Goal: Task Accomplishment & Management: Use online tool/utility

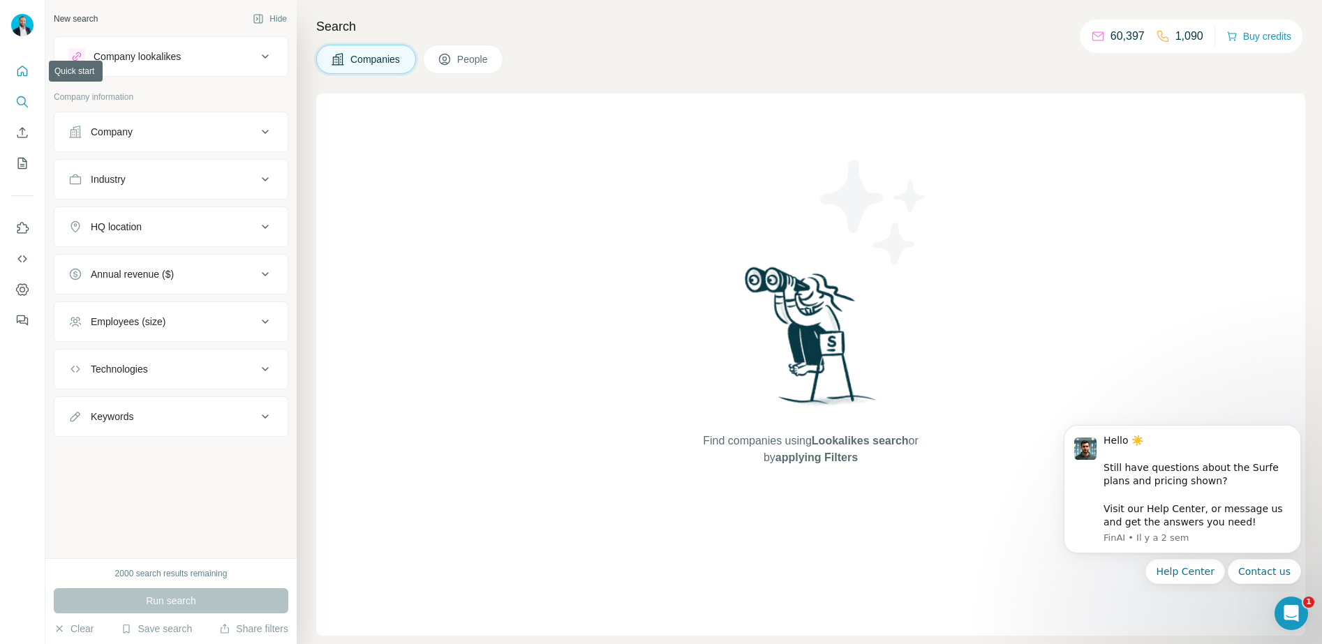
click at [29, 72] on button "Quick start" at bounding box center [22, 71] width 22 height 25
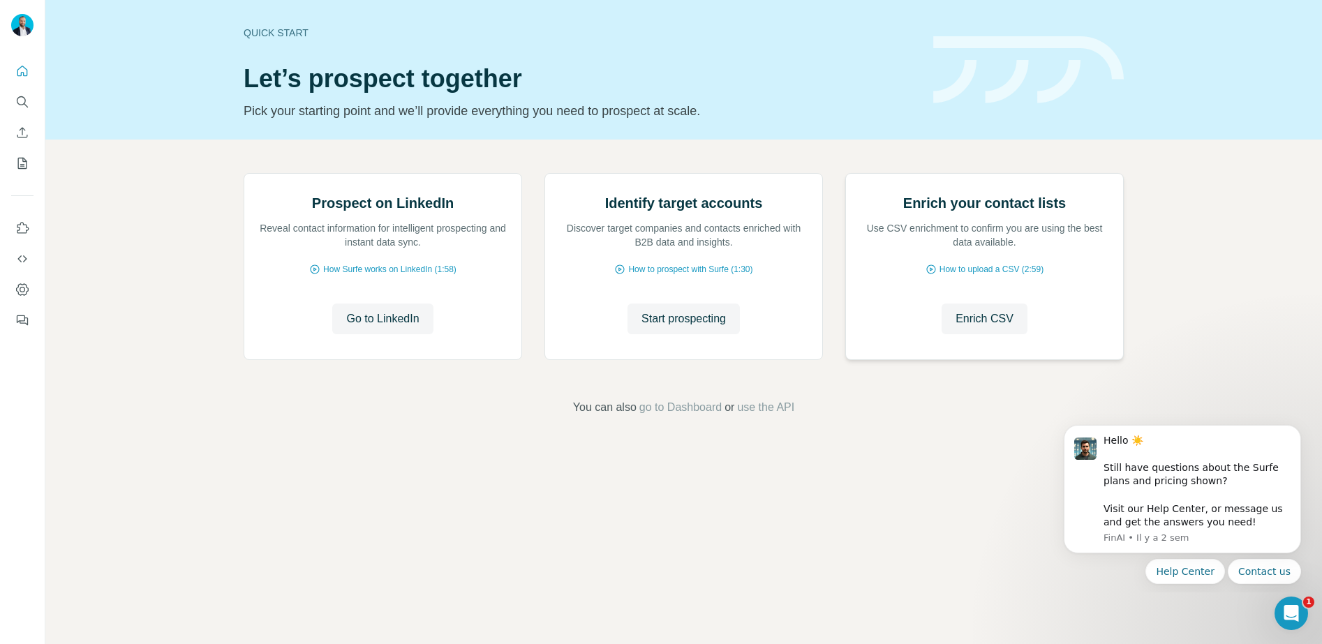
click at [971, 359] on div "Enrich your contact lists Use CSV enrichment to confirm you are using the best …" at bounding box center [984, 267] width 277 height 186
click at [970, 327] on span "Enrich CSV" at bounding box center [984, 319] width 58 height 17
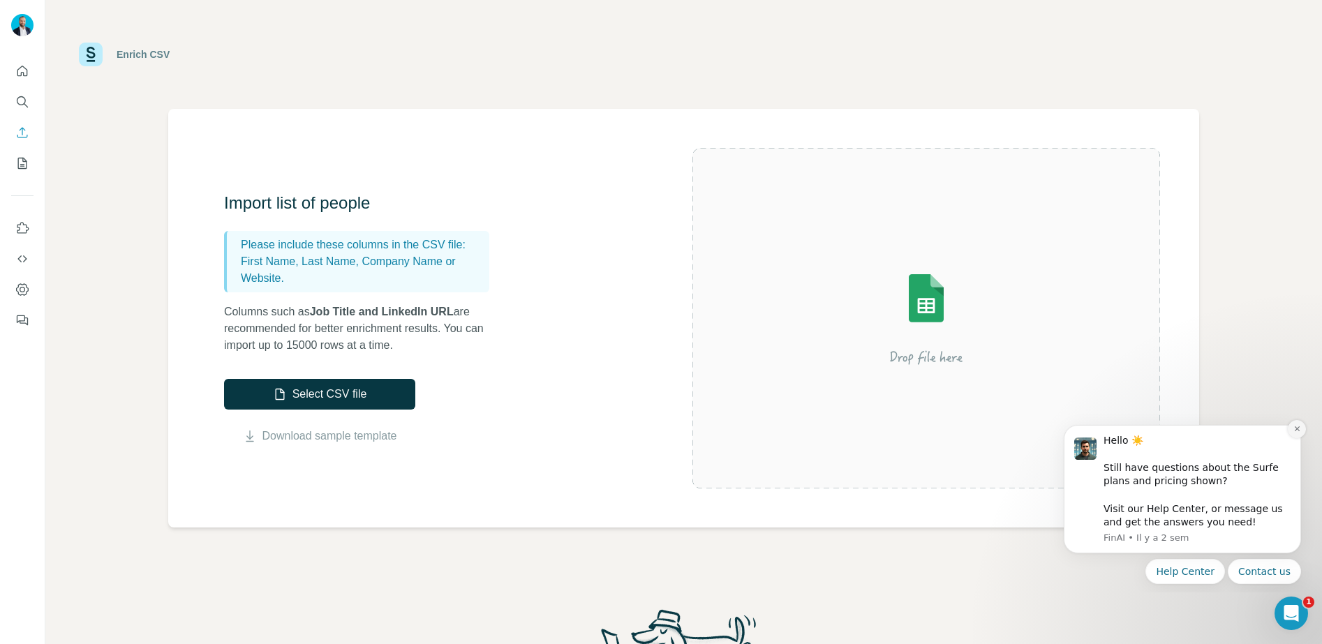
click at [1300, 429] on button "Dismiss notification" at bounding box center [1296, 429] width 18 height 18
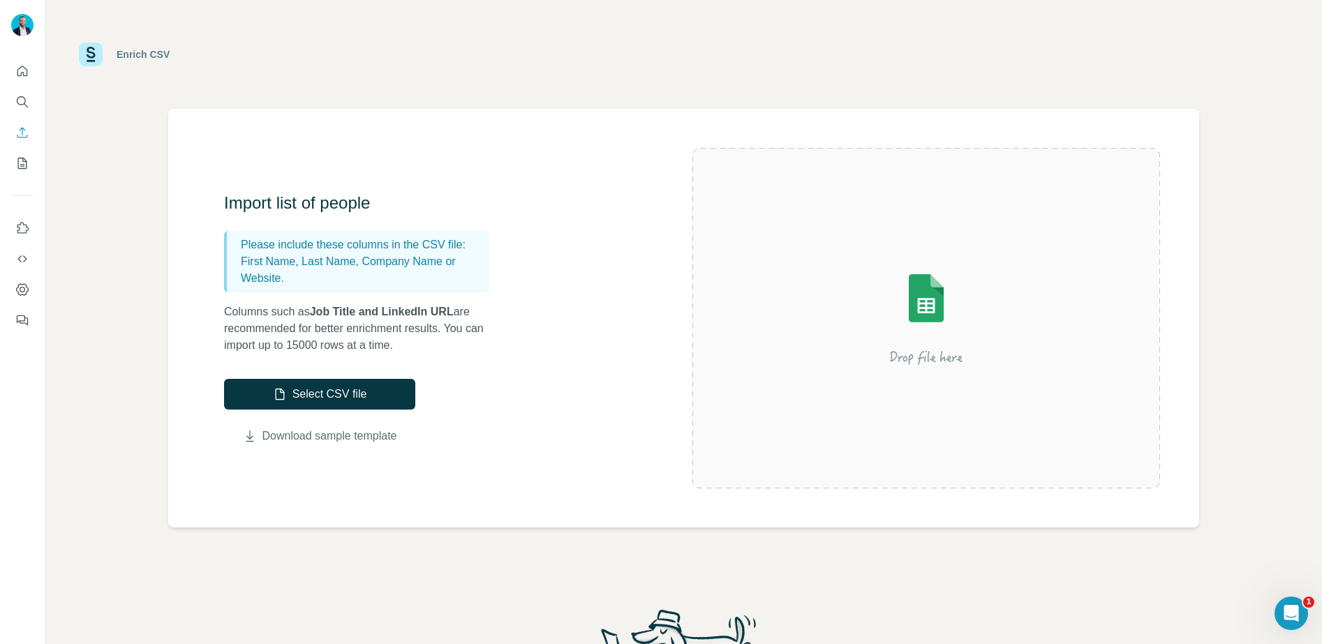
click at [364, 433] on link "Download sample template" at bounding box center [329, 436] width 135 height 17
click at [398, 403] on button "Select CSV file" at bounding box center [319, 394] width 191 height 31
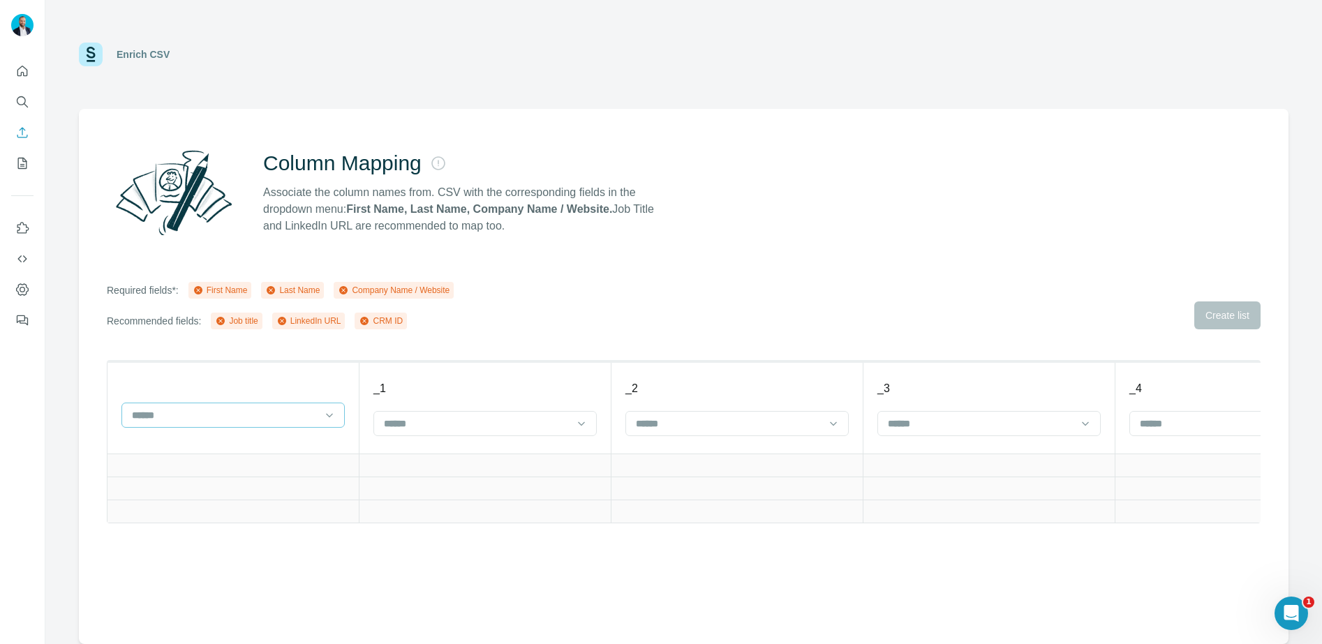
click at [304, 414] on input at bounding box center [224, 415] width 188 height 15
click at [209, 381] on th at bounding box center [233, 407] width 252 height 92
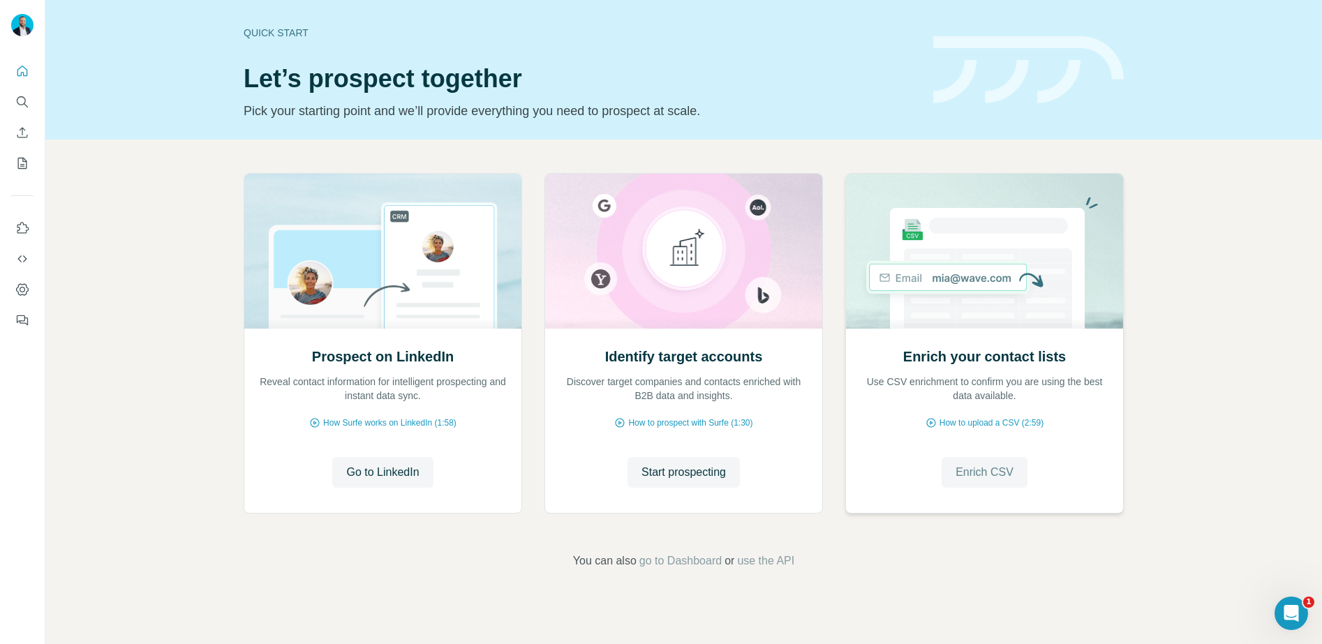
click at [1006, 468] on span "Enrich CSV" at bounding box center [984, 472] width 58 height 17
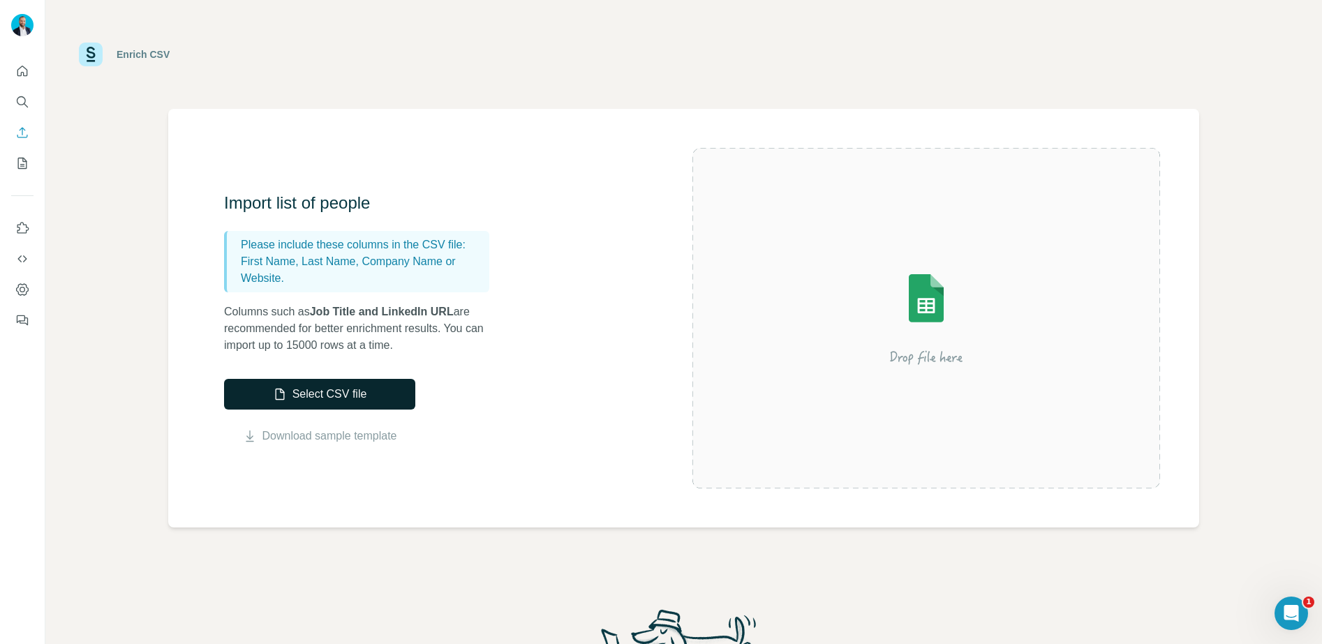
click at [319, 380] on div "Import list of people Please include these columns in the CSV file: First Name,…" at bounding box center [458, 318] width 468 height 253
click at [322, 389] on button "Select CSV file" at bounding box center [319, 394] width 191 height 31
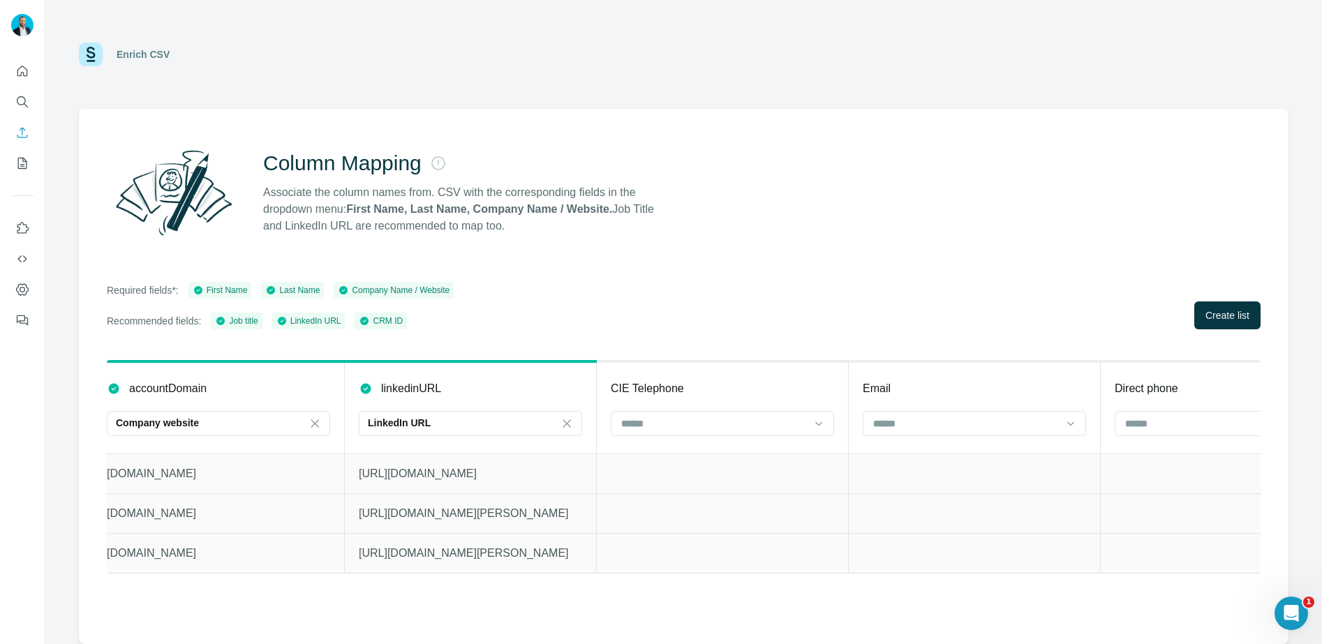
scroll to position [0, 1275]
click at [756, 421] on input at bounding box center [713, 423] width 188 height 15
click at [759, 426] on input at bounding box center [713, 423] width 188 height 15
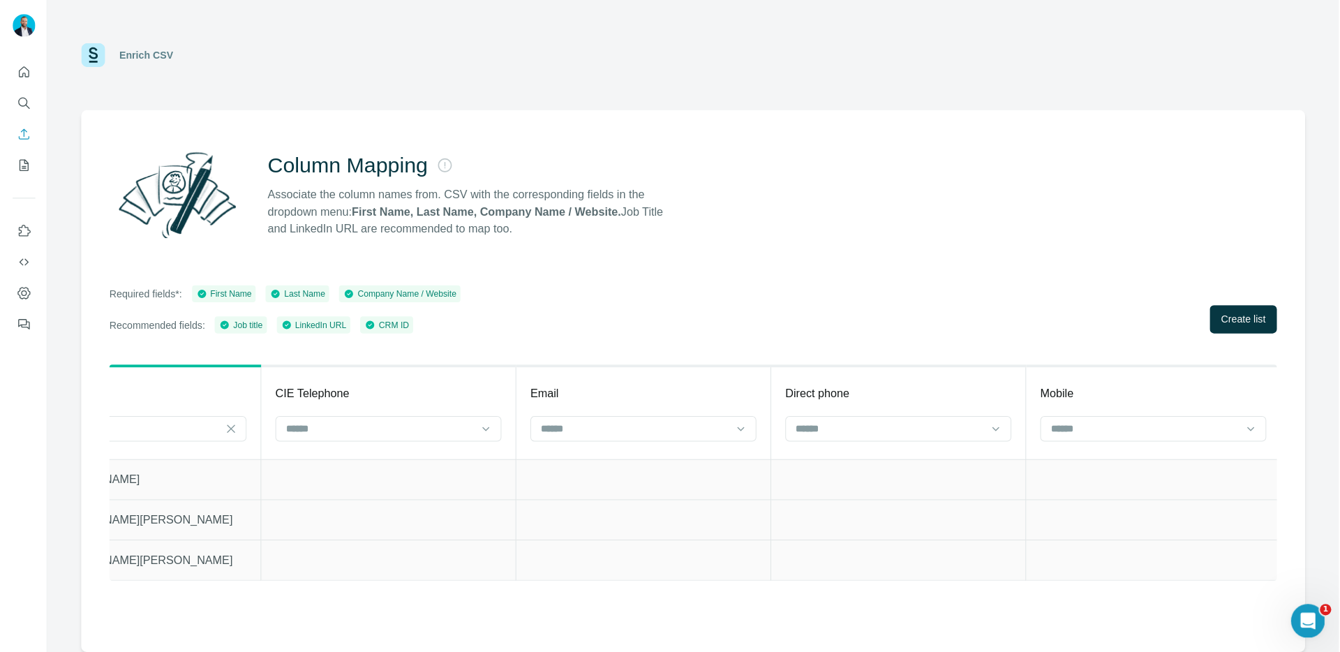
scroll to position [0, 1618]
click at [1227, 321] on span "Create list" at bounding box center [1227, 315] width 44 height 14
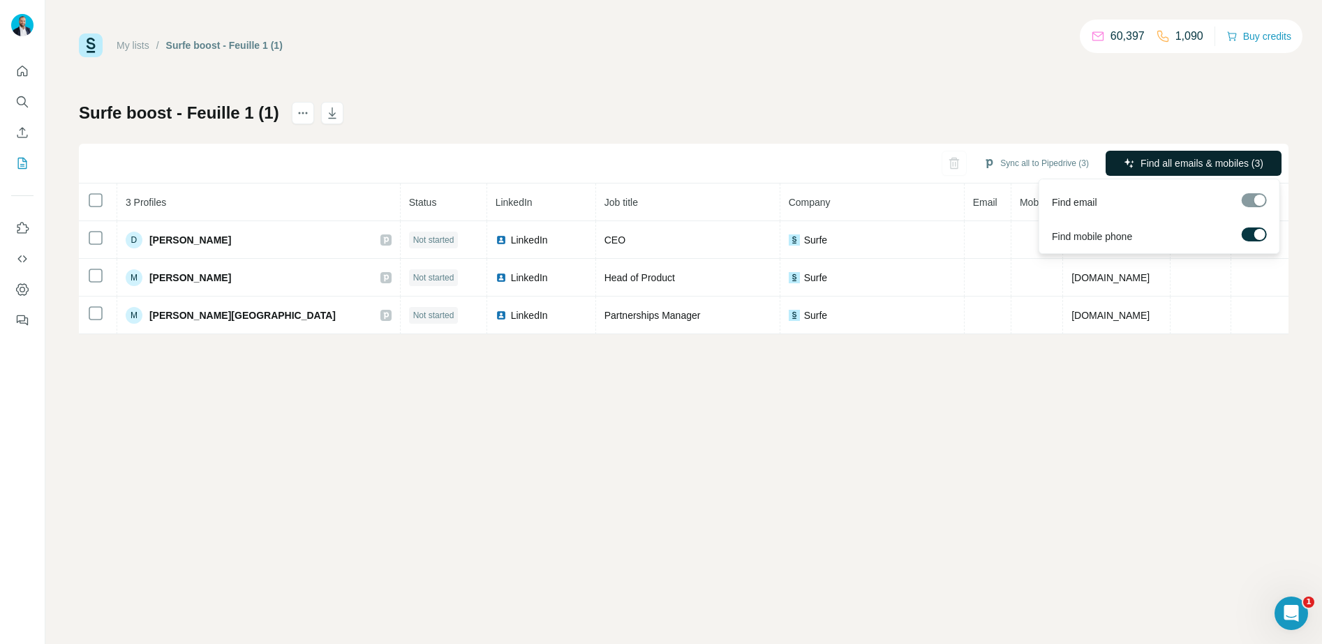
click at [1140, 163] on span "Find all emails & mobiles (3)" at bounding box center [1201, 163] width 123 height 14
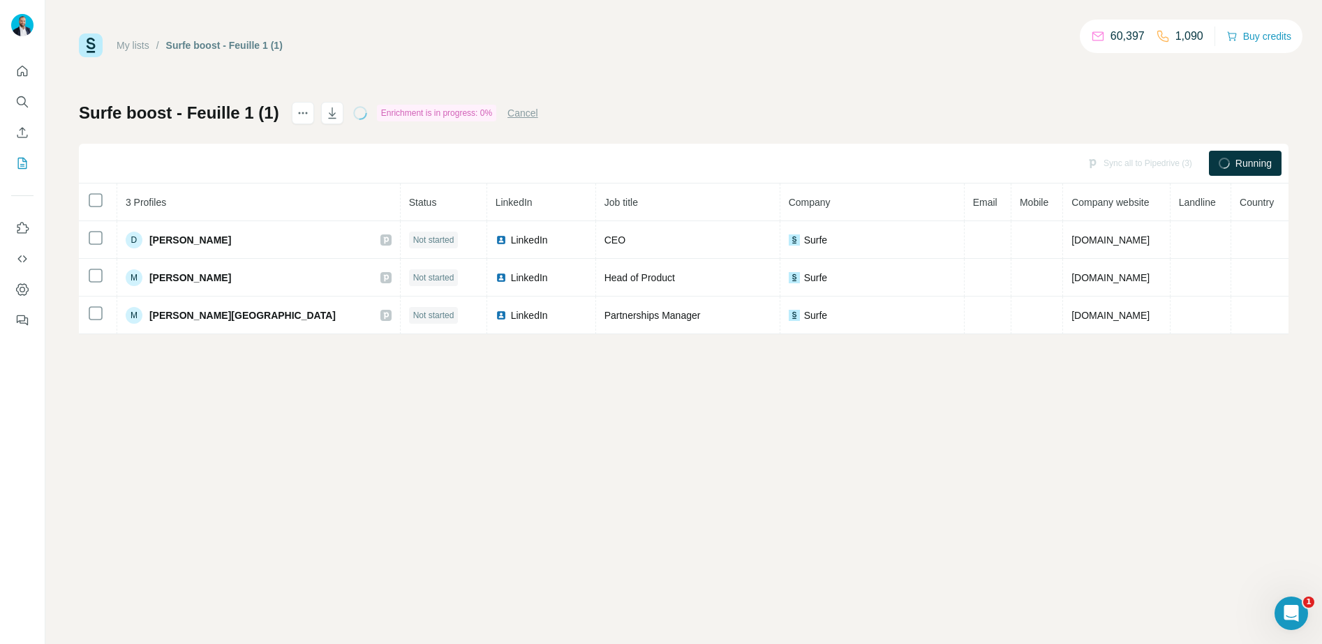
click at [1139, 163] on div "Sync all to Pipedrive (3)" at bounding box center [1139, 163] width 125 height 25
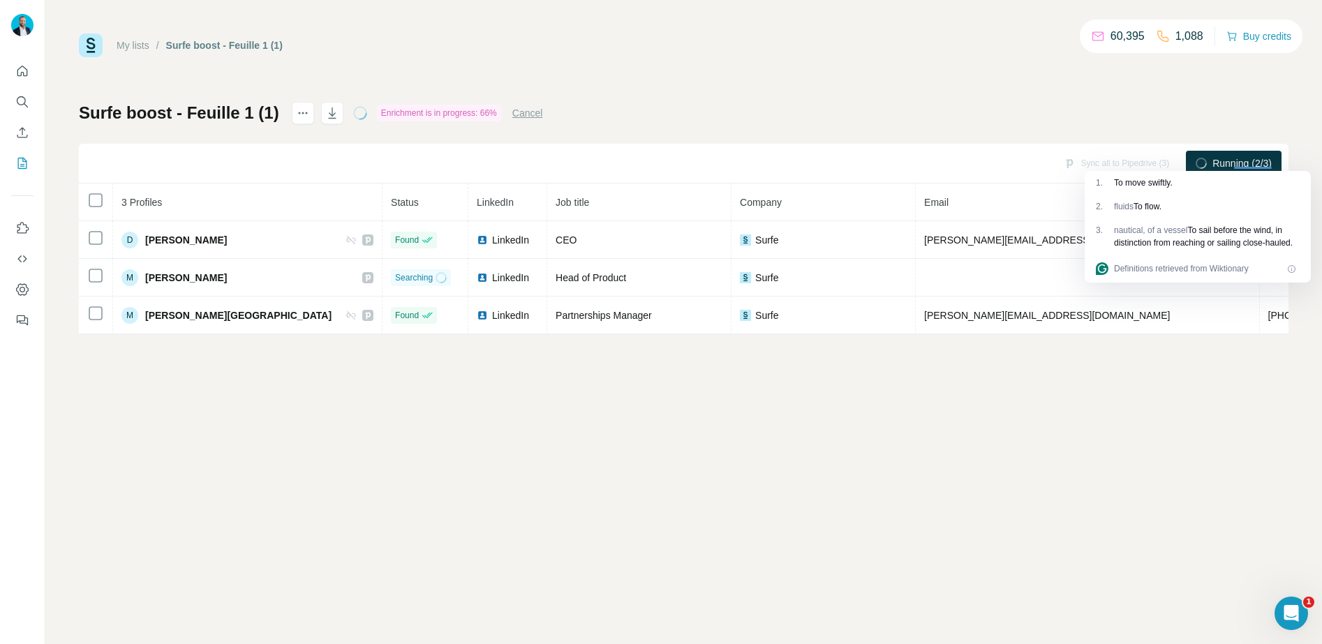
click at [135, 46] on link "My lists" at bounding box center [133, 45] width 33 height 11
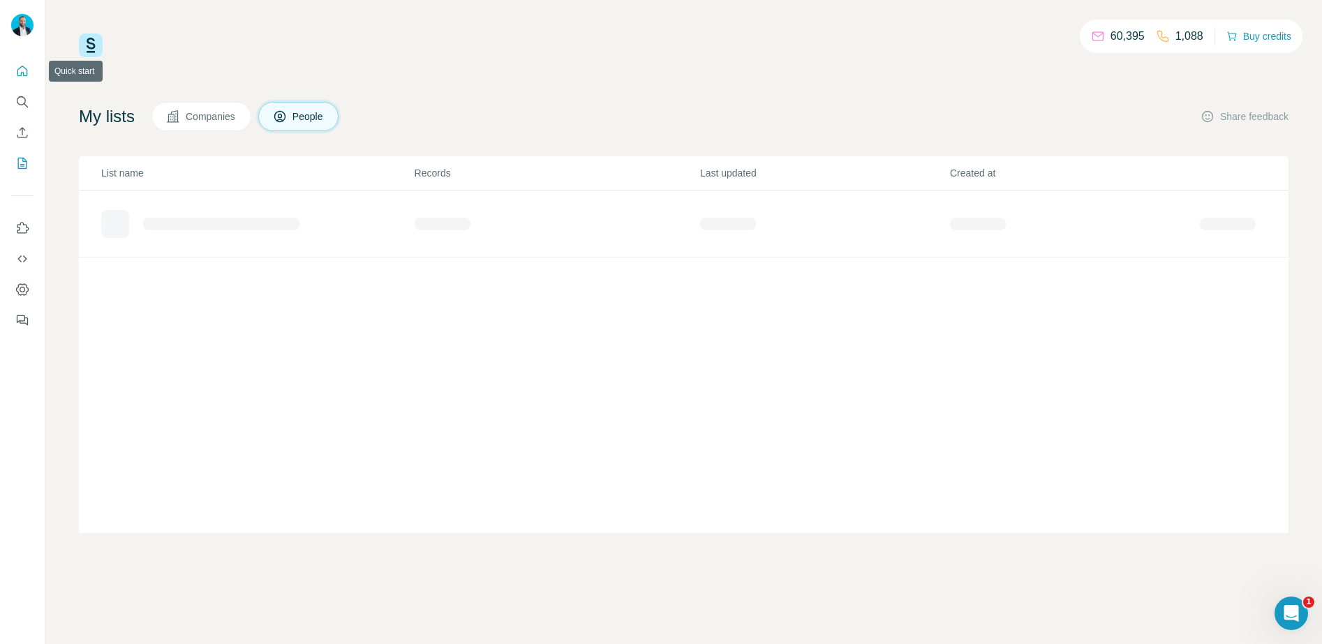
click at [25, 68] on icon "Quick start" at bounding box center [22, 71] width 10 height 10
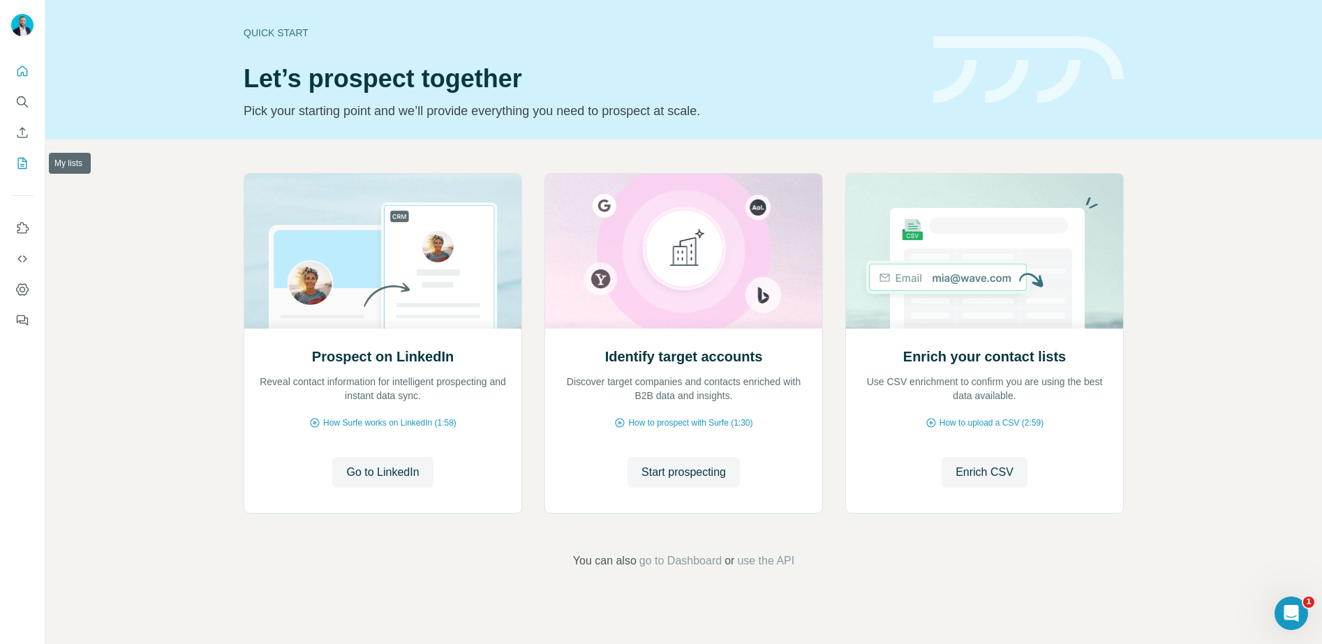
click at [17, 163] on icon "My lists" at bounding box center [22, 163] width 14 height 14
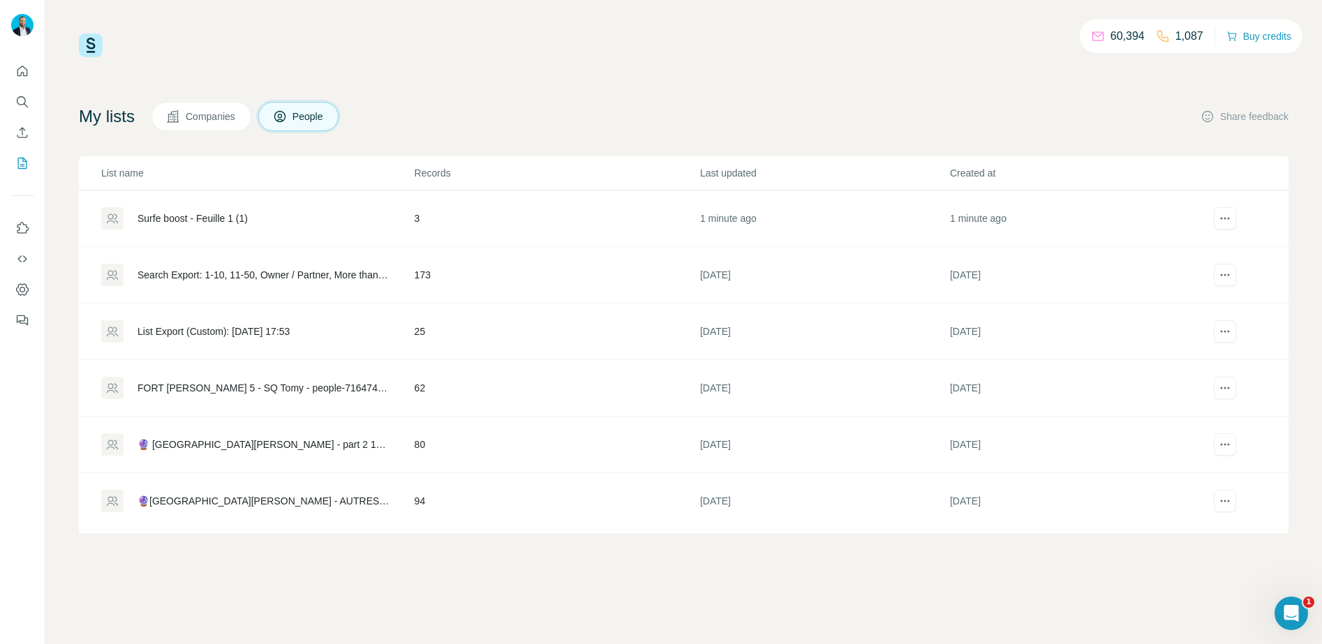
click at [468, 66] on div "60,394 1,087 Buy credits My lists Companies People Share feedback List name Rec…" at bounding box center [683, 283] width 1209 height 500
click at [475, 47] on div "60,394 1,087 Buy credits" at bounding box center [683, 45] width 1209 height 24
click at [20, 320] on icon "Feedback" at bounding box center [22, 320] width 14 height 14
click at [11, 290] on button "Dashboard" at bounding box center [22, 289] width 22 height 25
